Goal: Task Accomplishment & Management: Use online tool/utility

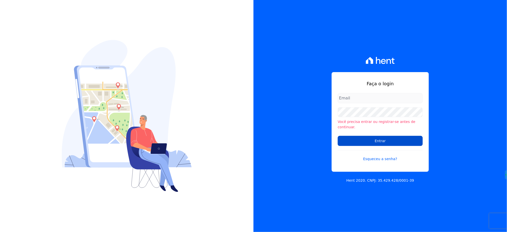
type input "[EMAIL_ADDRESS][DOMAIN_NAME]"
click at [364, 142] on input "Entrar" at bounding box center [379, 141] width 85 height 10
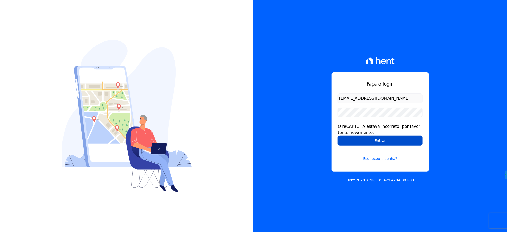
click at [363, 138] on input "Entrar" at bounding box center [379, 140] width 85 height 10
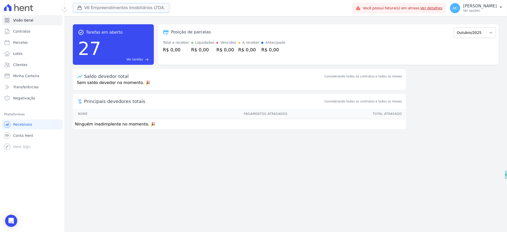
click at [90, 7] on button "V6 Empreendimentos Imobiliários LTDA." at bounding box center [121, 8] width 97 height 10
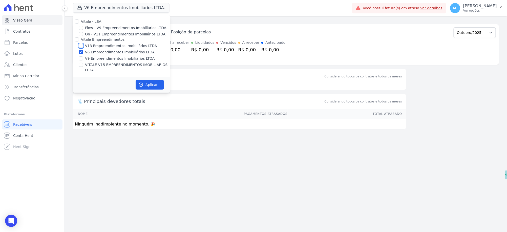
click at [80, 45] on input "V13 Empreendimentos Imobiliários LTDA" at bounding box center [81, 46] width 4 height 4
checkbox input "true"
click at [82, 51] on input "V6 Empreendimentos Imobiliários LTDA." at bounding box center [81, 52] width 4 height 4
checkbox input "false"
click at [81, 63] on input "VITALE V15 EMPREENDIMENTOS IMOBILIARIOS LTDA" at bounding box center [81, 65] width 4 height 4
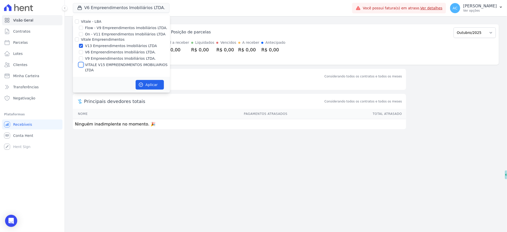
checkbox input "true"
click at [147, 80] on button "Aplicar" at bounding box center [149, 85] width 28 height 10
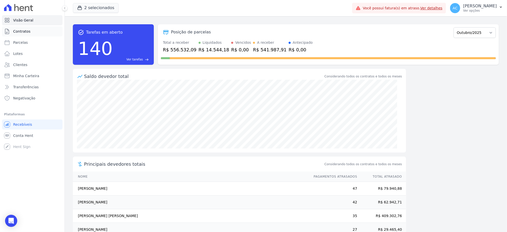
click at [29, 31] on link "Contratos" at bounding box center [32, 31] width 60 height 10
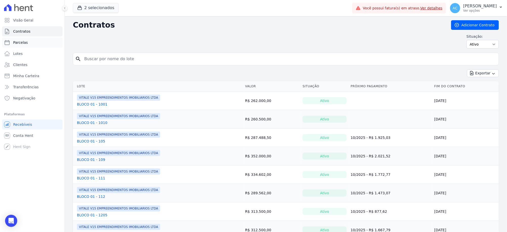
click at [26, 41] on span "Parcelas" at bounding box center [20, 42] width 15 height 5
select select
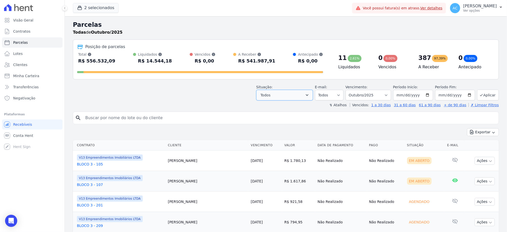
click at [309, 94] on icon "button" at bounding box center [306, 95] width 5 height 5
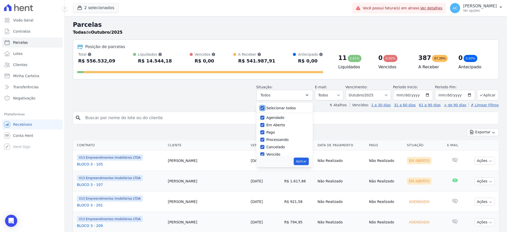
click at [264, 106] on input "Selecionar todos" at bounding box center [262, 108] width 4 height 4
checkbox input "false"
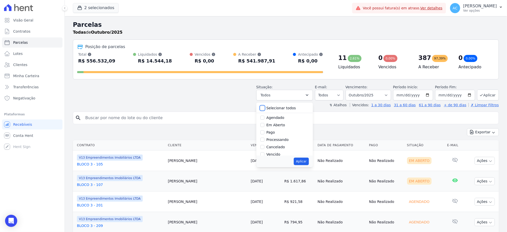
checkbox input "false"
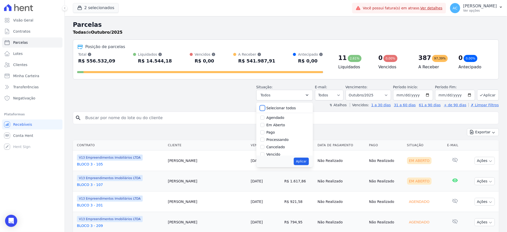
checkbox input "false"
click at [264, 133] on input "Pago" at bounding box center [262, 132] width 4 height 4
checkbox input "true"
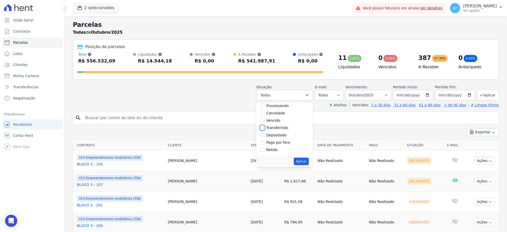
click at [264, 129] on input "Transferindo" at bounding box center [262, 128] width 4 height 4
checkbox input "true"
click at [264, 135] on input "Depositado" at bounding box center [262, 135] width 4 height 4
checkbox input "true"
click at [301, 160] on button "Aplicar" at bounding box center [300, 161] width 15 height 8
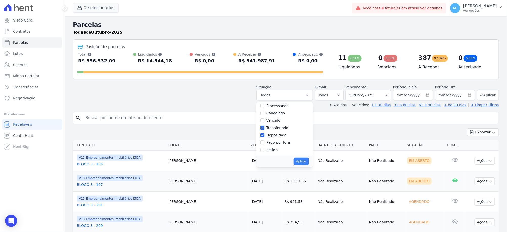
select select "paid"
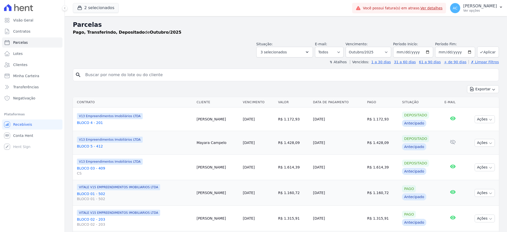
select select
click at [401, 51] on input "[DATE]" at bounding box center [413, 52] width 40 height 11
type input "[DATE]"
click at [481, 58] on header "Parcelas Pago, Transferindo, Depositado de Outubro/2025 Situação: Agendado Em A…" at bounding box center [286, 42] width 426 height 44
click at [481, 51] on button "Aplicar" at bounding box center [488, 52] width 22 height 11
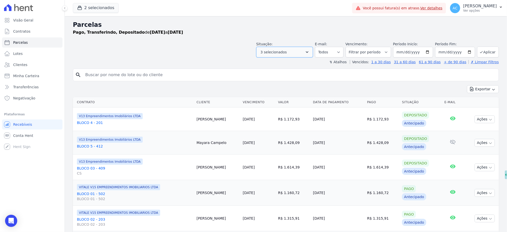
click at [308, 54] on icon "button" at bounding box center [306, 52] width 5 height 5
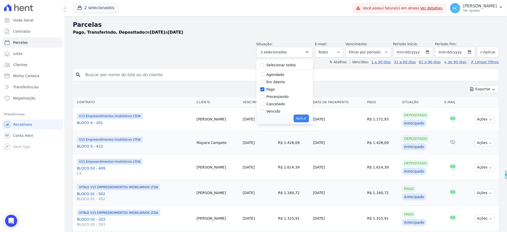
click at [307, 119] on button "Aplicar" at bounding box center [300, 119] width 15 height 8
select select "paid"
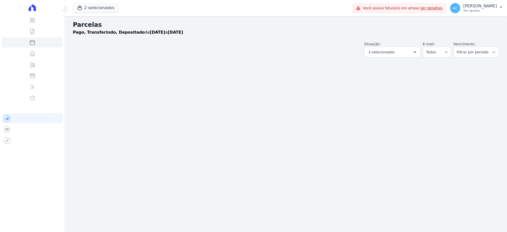
select select
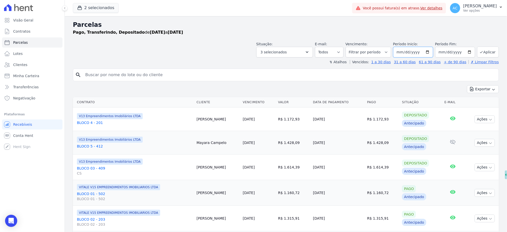
click at [396, 51] on input "[DATE]" at bounding box center [413, 52] width 40 height 11
type input "[DATE]"
click at [489, 52] on button "Aplicar" at bounding box center [488, 52] width 22 height 11
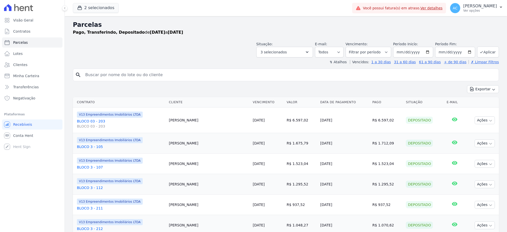
select select
drag, startPoint x: 489, startPoint y: 88, endPoint x: 489, endPoint y: 91, distance: 3.3
click at [491, 87] on icon "button" at bounding box center [493, 89] width 4 height 4
click at [480, 111] on span "Exportar CSV" at bounding box center [482, 109] width 27 height 5
